Goal: Task Accomplishment & Management: Manage account settings

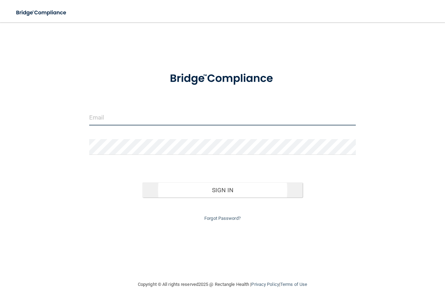
type input "[EMAIL_ADDRESS][DOMAIN_NAME]"
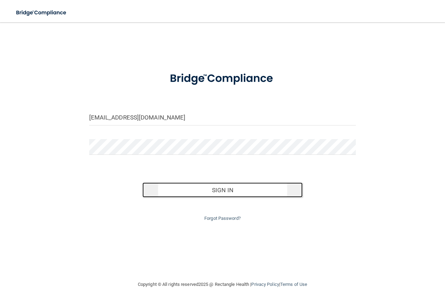
click at [187, 188] on button "Sign In" at bounding box center [222, 190] width 160 height 15
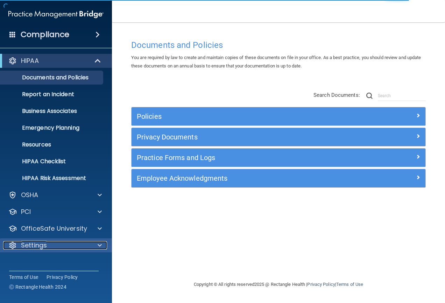
click at [47, 246] on p "Settings" at bounding box center [34, 245] width 26 height 8
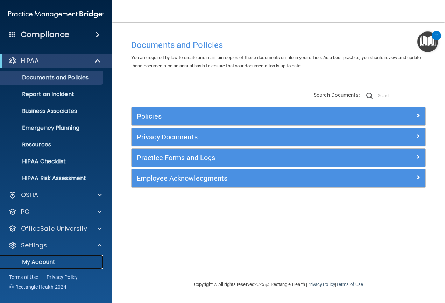
click at [47, 257] on link "My Account" at bounding box center [48, 262] width 110 height 14
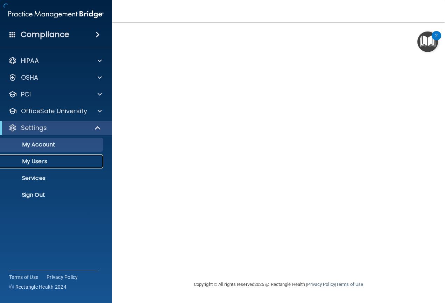
click at [42, 158] on p "My Users" at bounding box center [52, 161] width 95 height 7
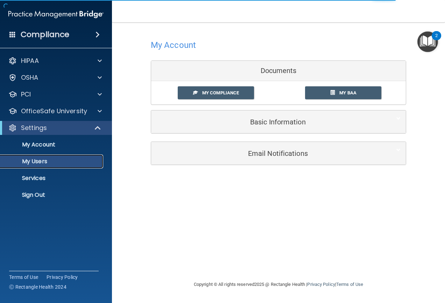
select select "20"
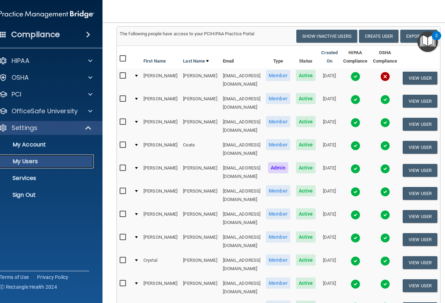
scroll to position [15, 0]
